Goal: Task Accomplishment & Management: Manage account settings

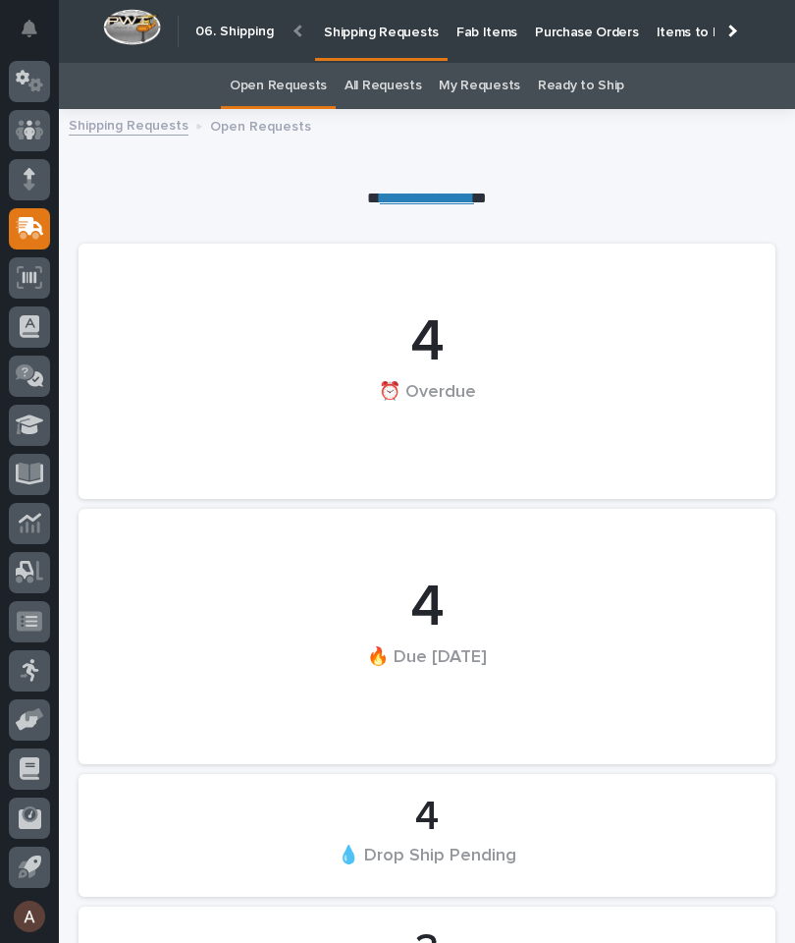
click at [483, 39] on p "Fab Items" at bounding box center [487, 20] width 61 height 41
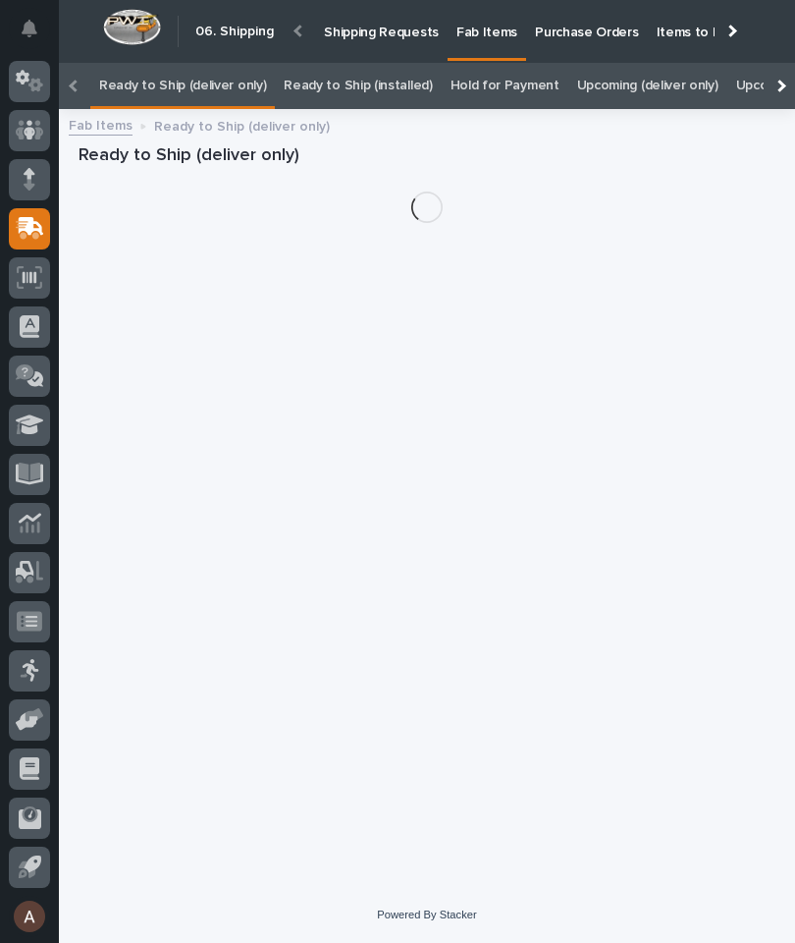
scroll to position [0, -247]
click at [789, 63] on div at bounding box center [779, 86] width 31 height 46
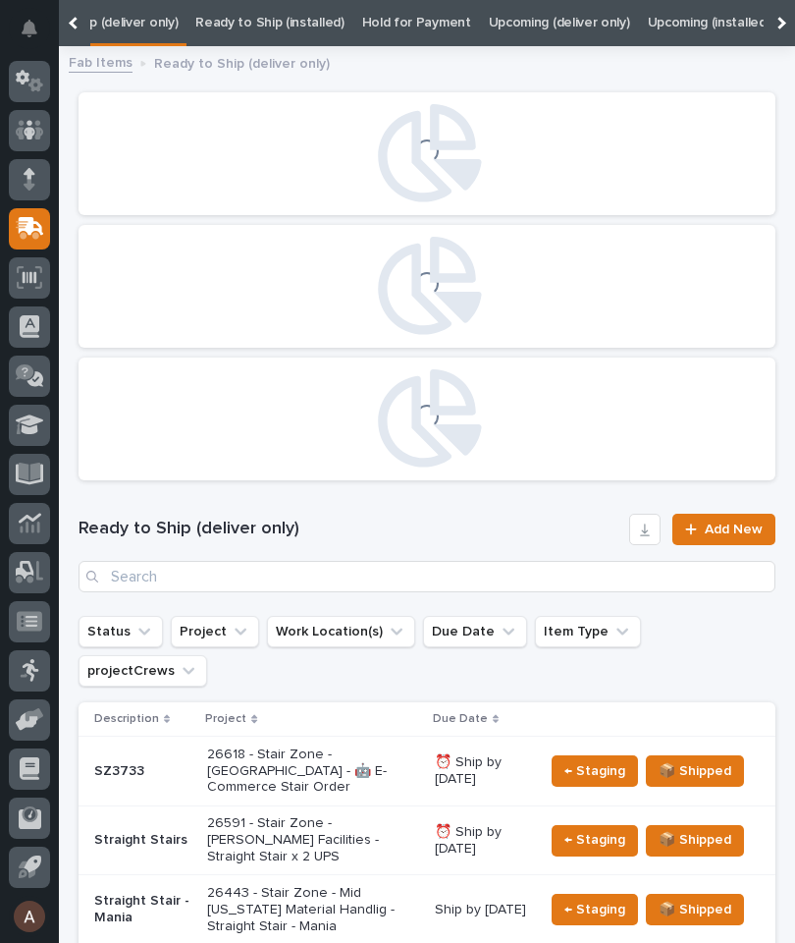
scroll to position [0, 198]
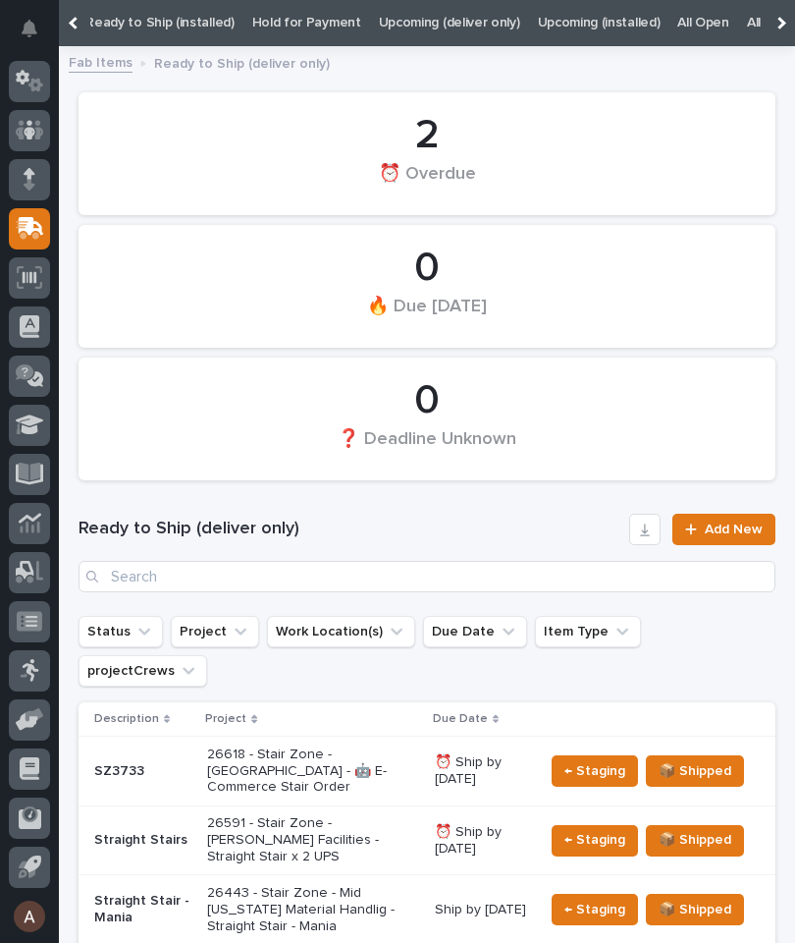
click at [747, 20] on link "All" at bounding box center [754, 23] width 14 height 46
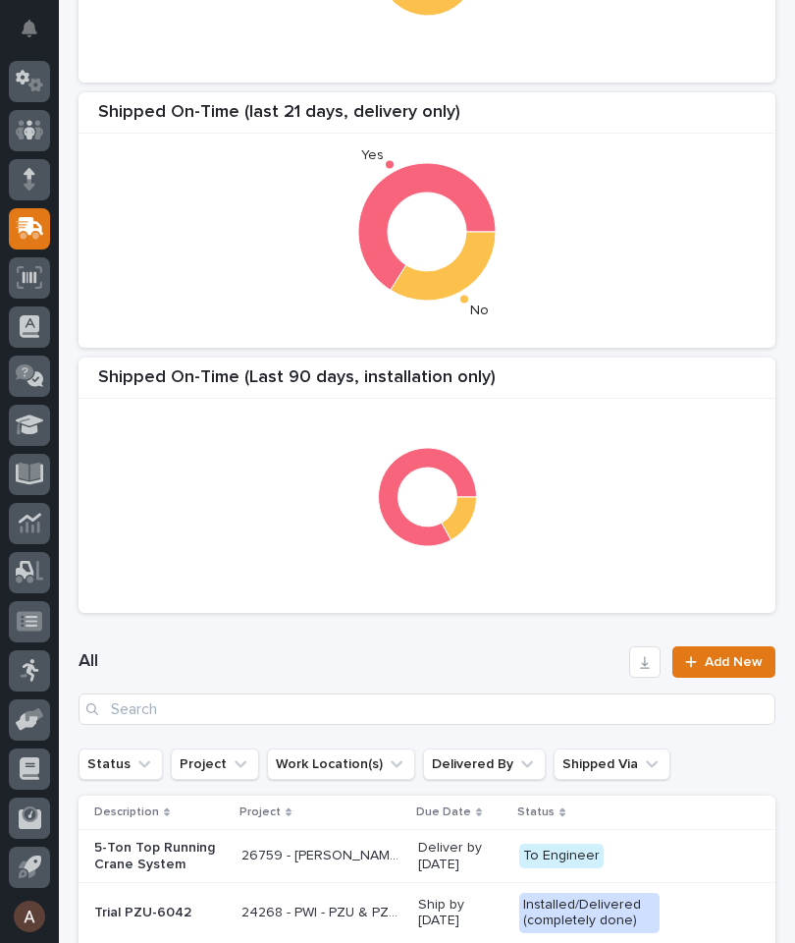
scroll to position [401, 0]
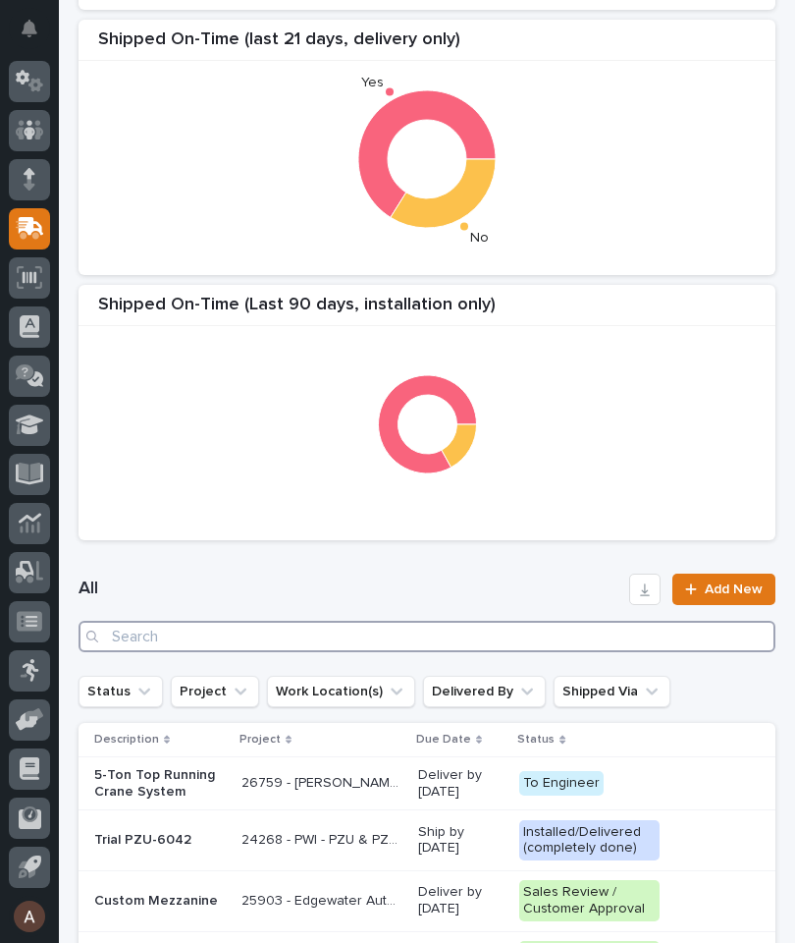
click at [504, 625] on input "Search" at bounding box center [427, 636] width 697 height 31
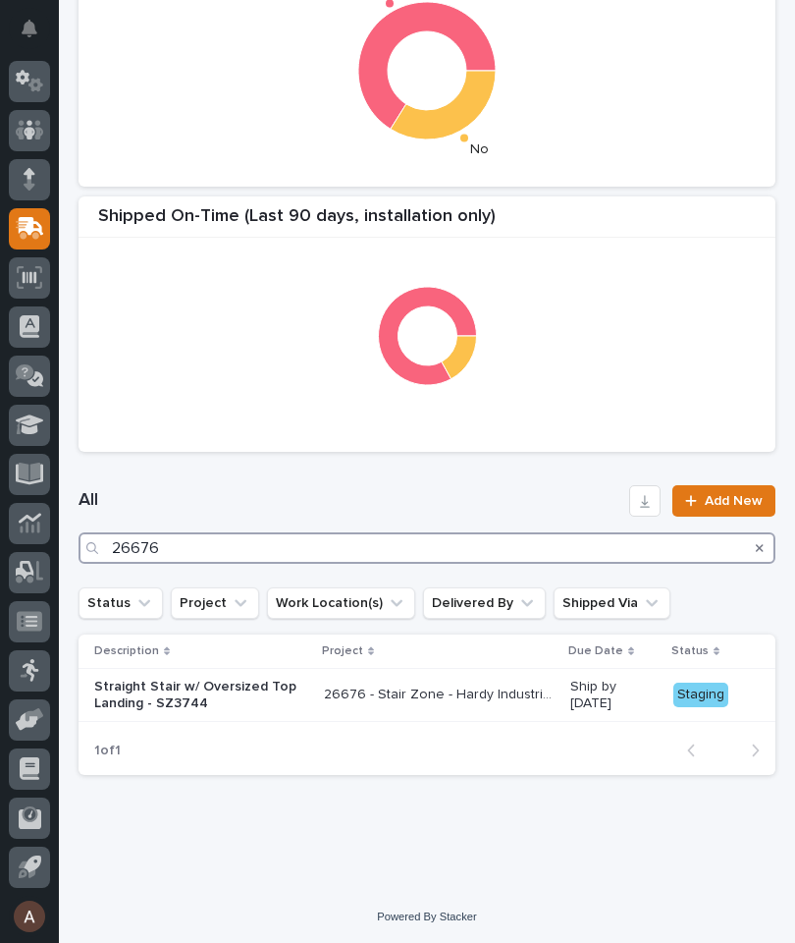
scroll to position [488, 0]
type input "26676"
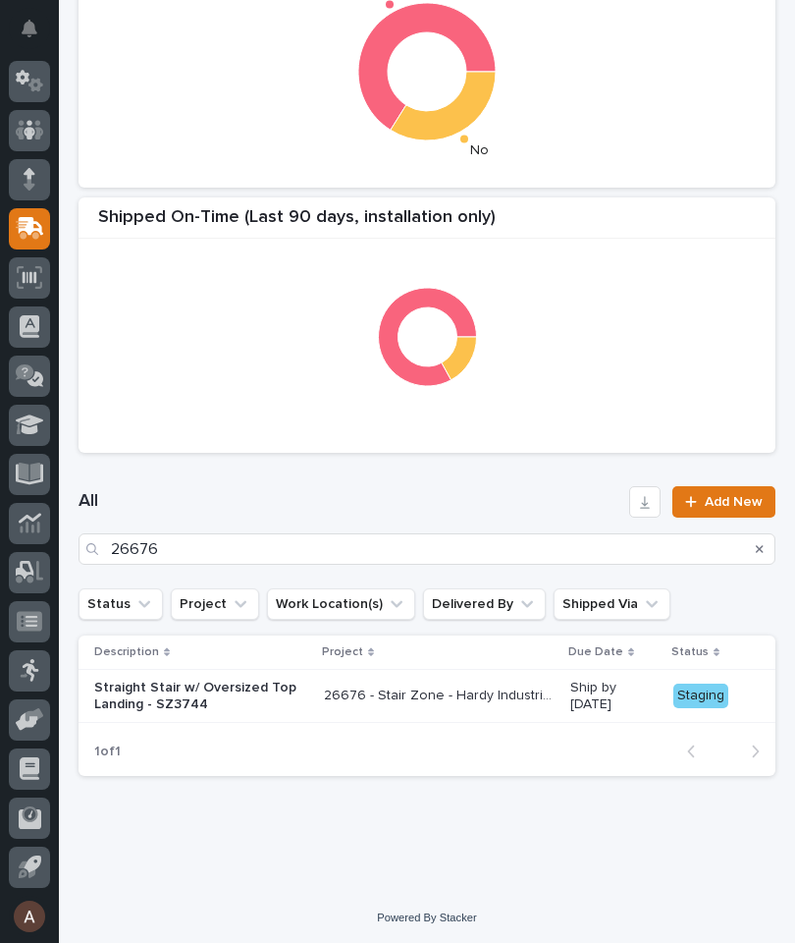
click at [442, 474] on div "All 26676 Add New" at bounding box center [427, 525] width 697 height 126
click at [211, 695] on p "Straight Stair w/ Oversized Top Landing - SZ3744" at bounding box center [201, 695] width 214 height 33
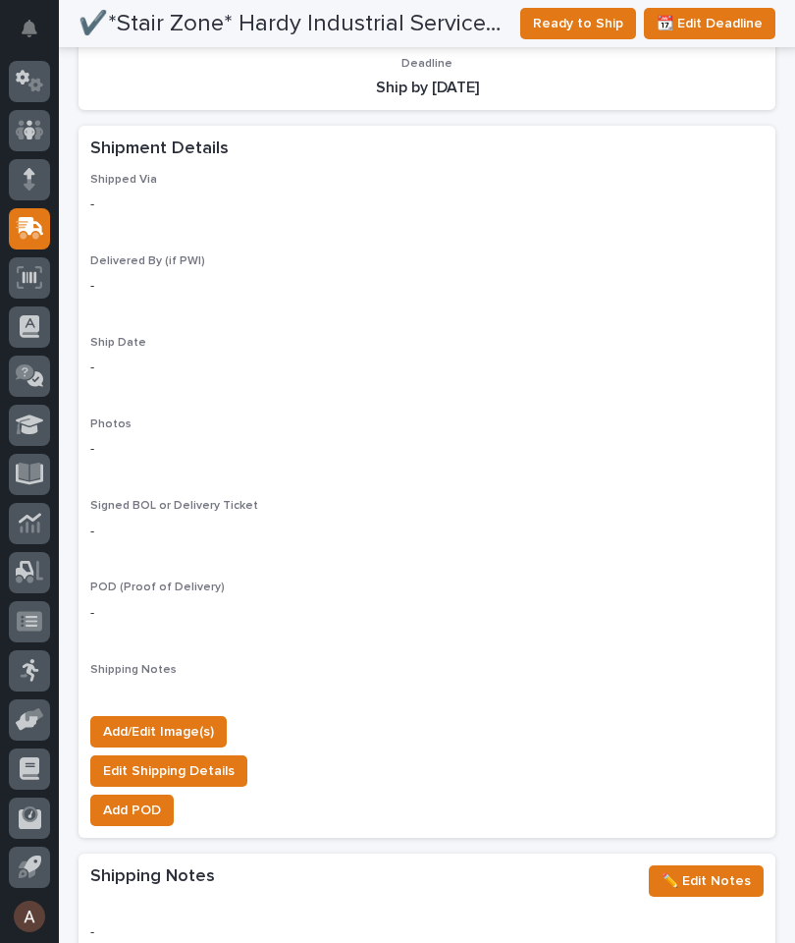
click at [196, 720] on span "Add/Edit Image(s)" at bounding box center [158, 732] width 111 height 24
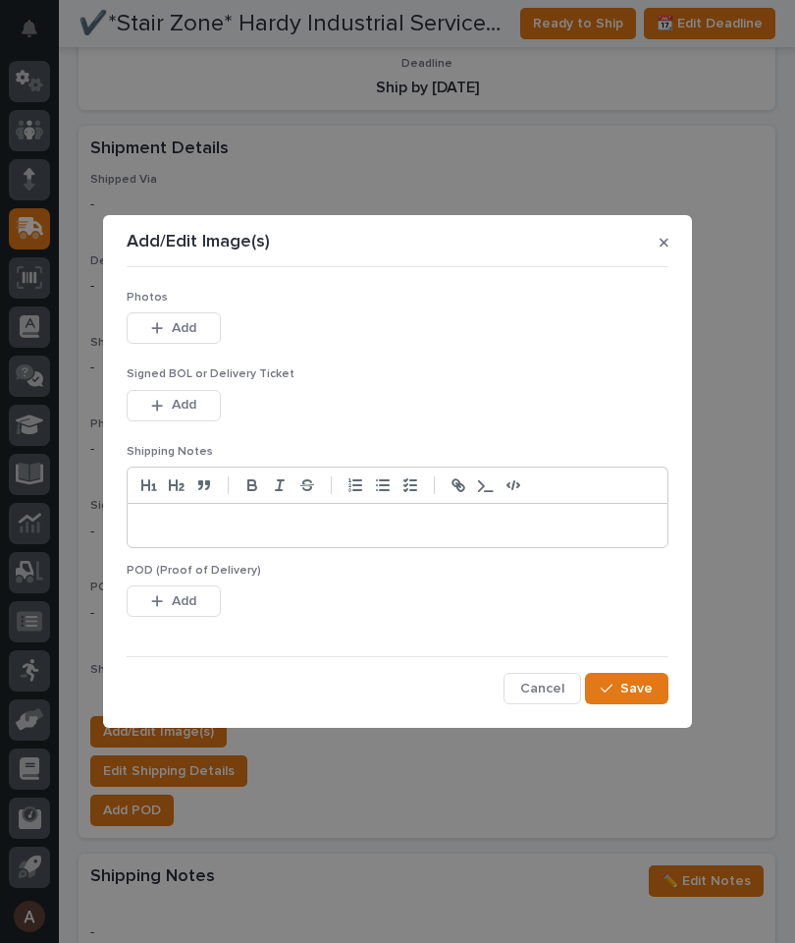
click at [197, 328] on button "Add" at bounding box center [174, 327] width 94 height 31
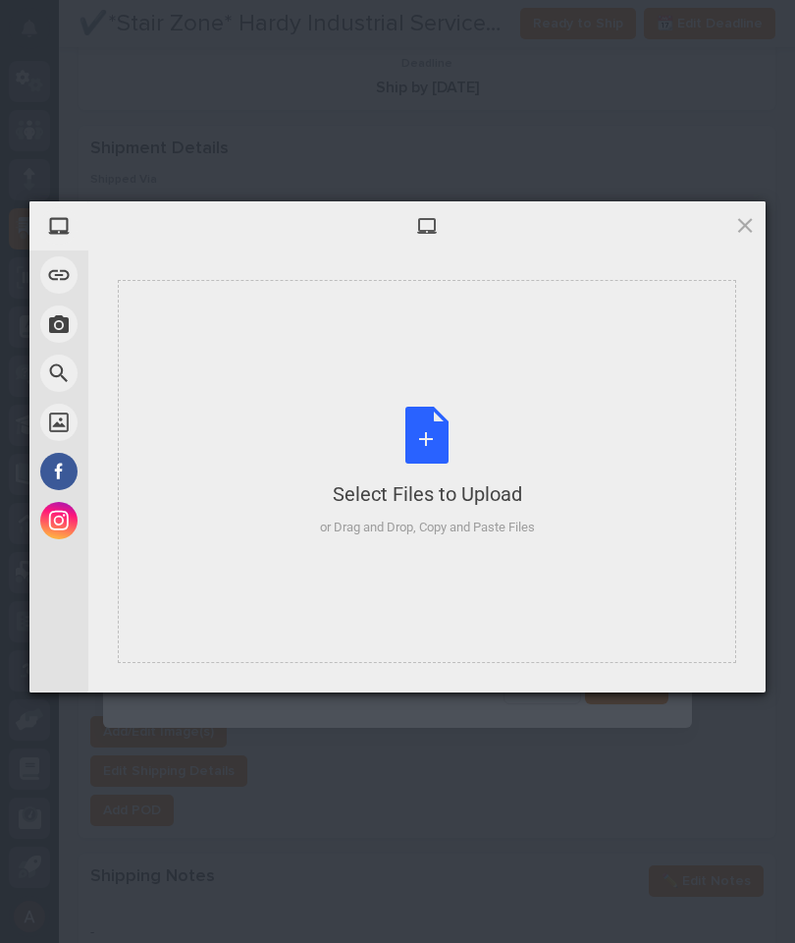
click at [492, 339] on div "Select Files to Upload or Drag and Drop, Copy and Paste Files" at bounding box center [427, 471] width 619 height 383
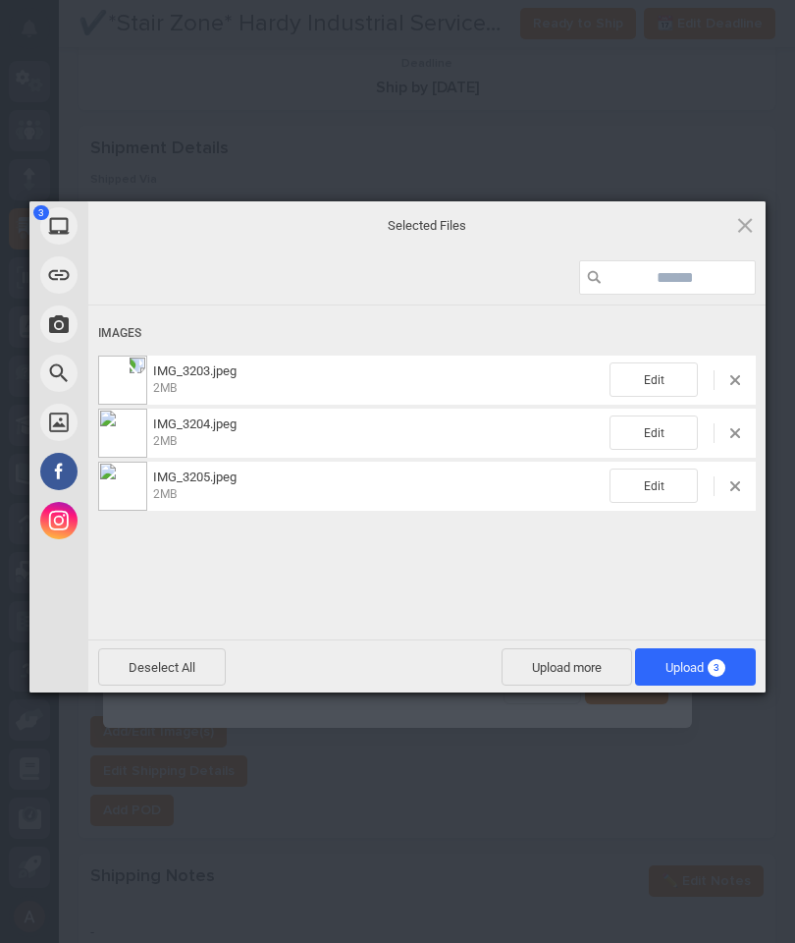
click at [700, 671] on span "Upload 3" at bounding box center [696, 667] width 60 height 15
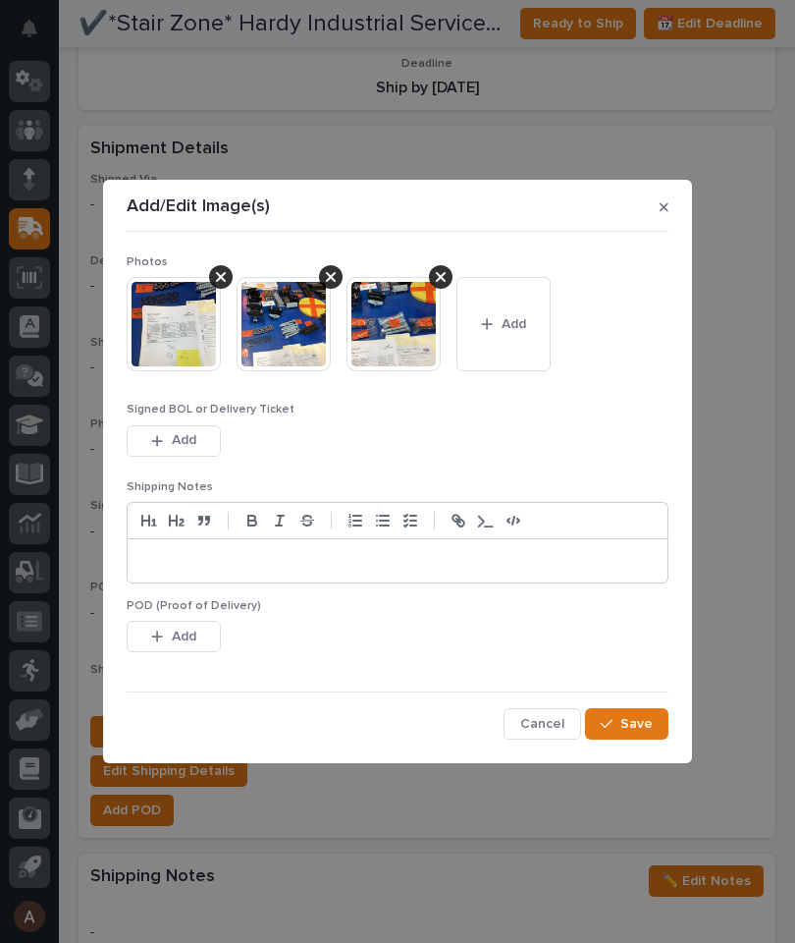
click at [650, 729] on span "Save" at bounding box center [637, 724] width 32 height 18
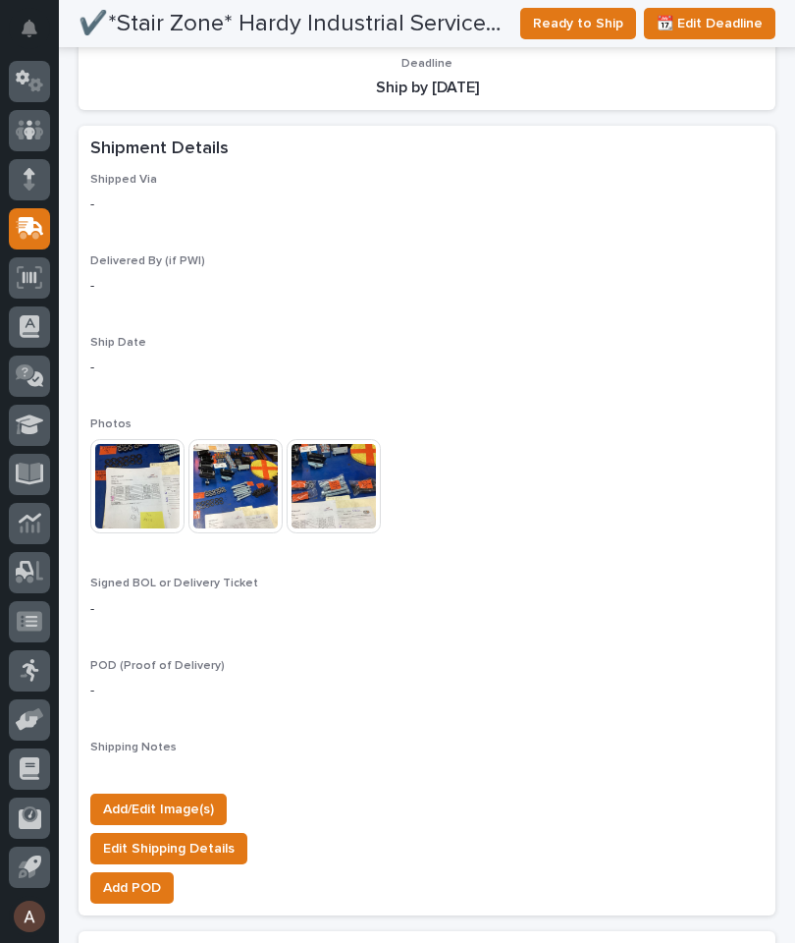
click at [588, 31] on span "Ready to Ship" at bounding box center [578, 24] width 90 height 24
